Goal: Navigation & Orientation: Find specific page/section

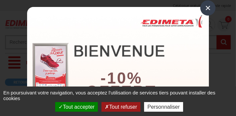
click at [205, 7] on div "×" at bounding box center [207, 7] width 15 height 15
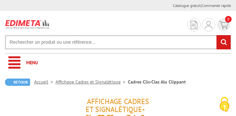
click at [49, 43] on input "text" at bounding box center [118, 42] width 226 height 14
click at [42, 44] on input "text" at bounding box center [118, 42] width 226 height 14
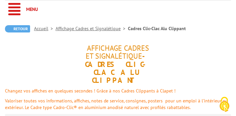
scroll to position [66, 0]
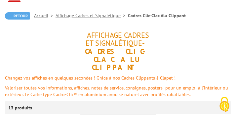
click at [84, 17] on link "Affichage Cadres et Signalétique" at bounding box center [91, 16] width 72 height 6
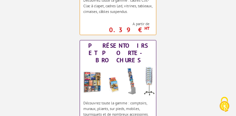
scroll to position [99, 0]
